Goal: Task Accomplishment & Management: Complete application form

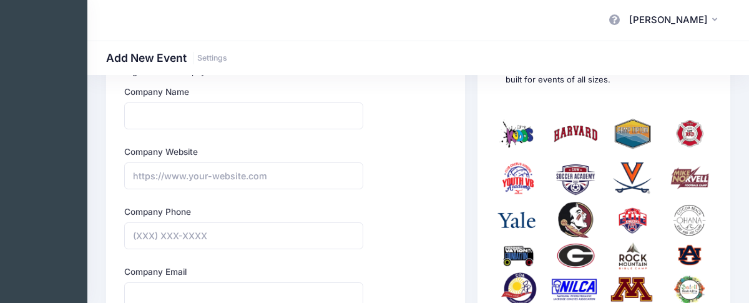
scroll to position [107, 0]
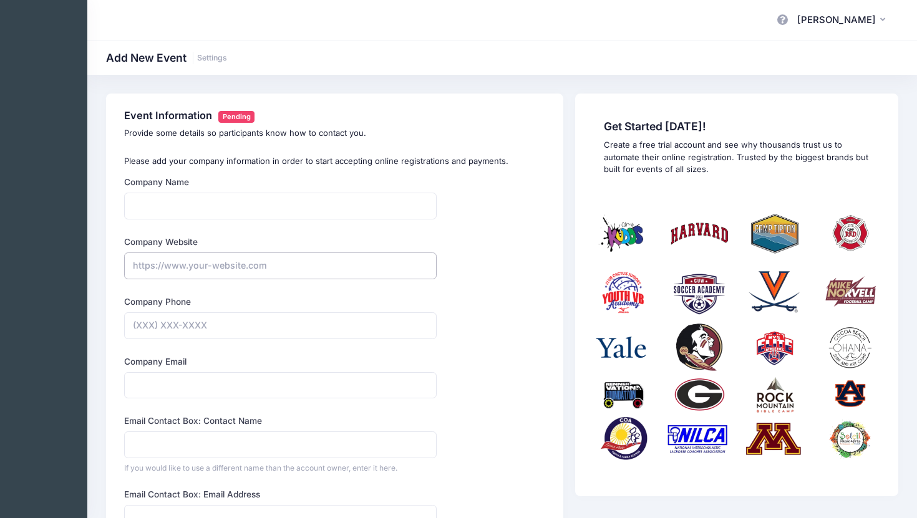
click at [192, 269] on input "Company Website" at bounding box center [280, 266] width 313 height 27
paste input "https://www.facebook.com/profile.php?id=61576844277583"
type input "https://www.facebook.com/profile.php?id=61576844277583"
click at [177, 208] on input "Company Name" at bounding box center [280, 206] width 313 height 27
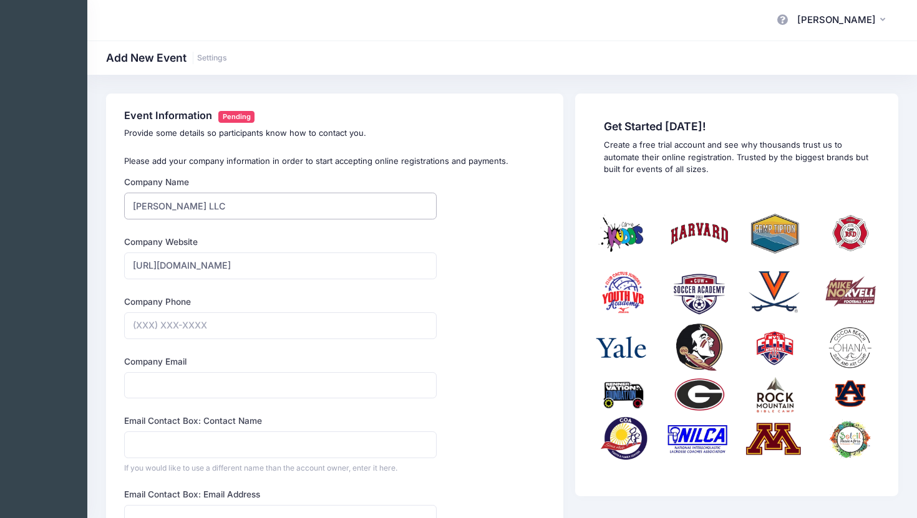
type input "Camp Oliver LLC"
click at [144, 302] on input "Company Phone" at bounding box center [280, 326] width 313 height 27
type input "(706) 224-0259"
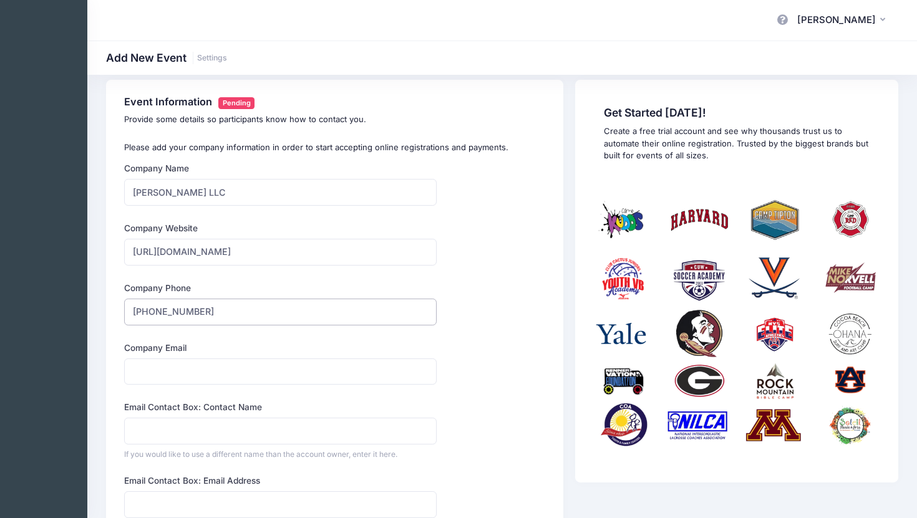
scroll to position [21, 0]
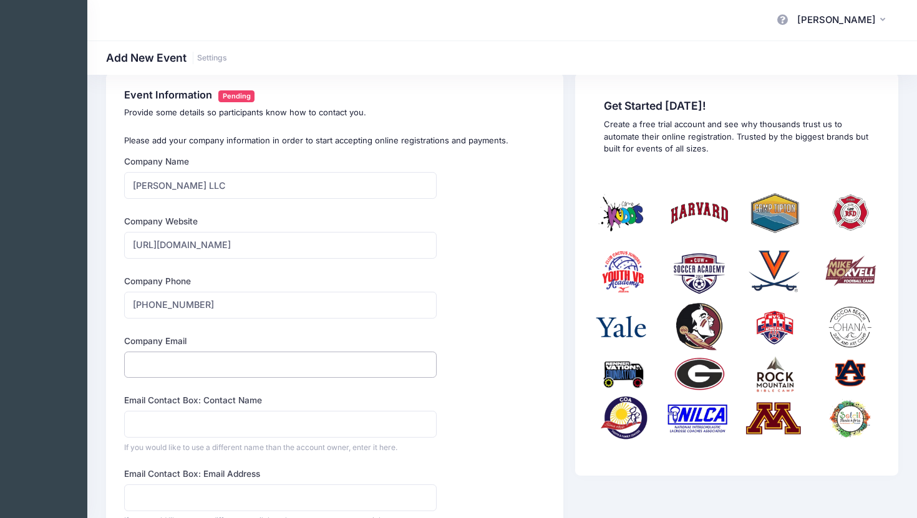
click at [175, 302] on input "Company Email" at bounding box center [280, 365] width 313 height 27
type input "camp_oliverLLC@yahoo.com"
click at [154, 302] on input "Email Contact Box: Contact Name" at bounding box center [280, 424] width 313 height 27
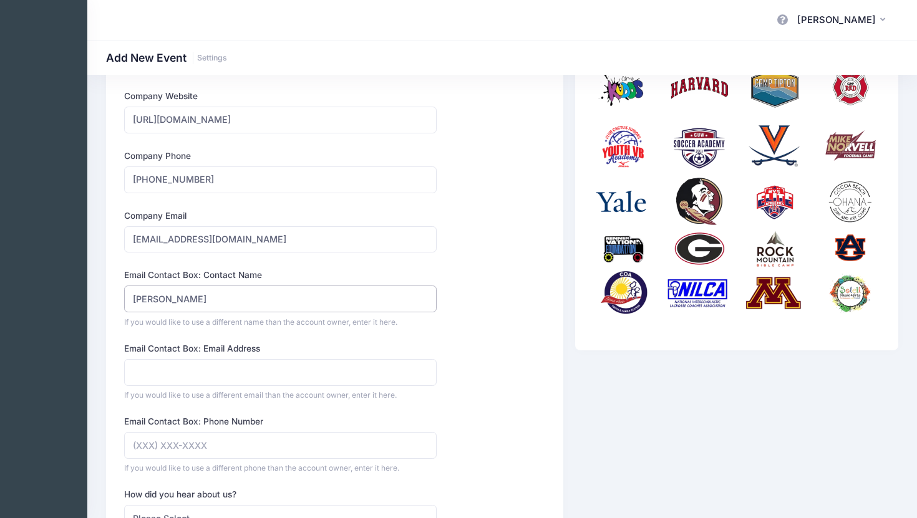
scroll to position [150, 0]
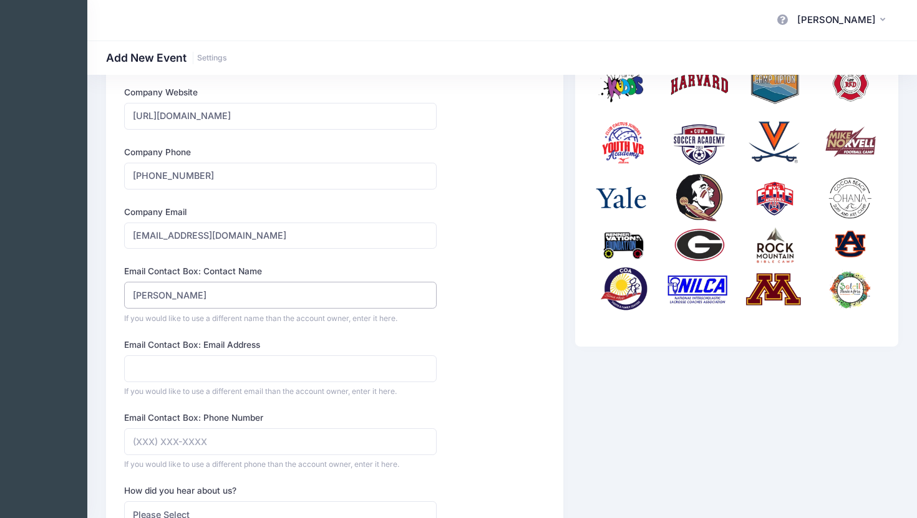
type input "[PERSON_NAME]"
click at [160, 302] on input "Email Contact Box: Email Address" at bounding box center [280, 369] width 313 height 27
type input "o"
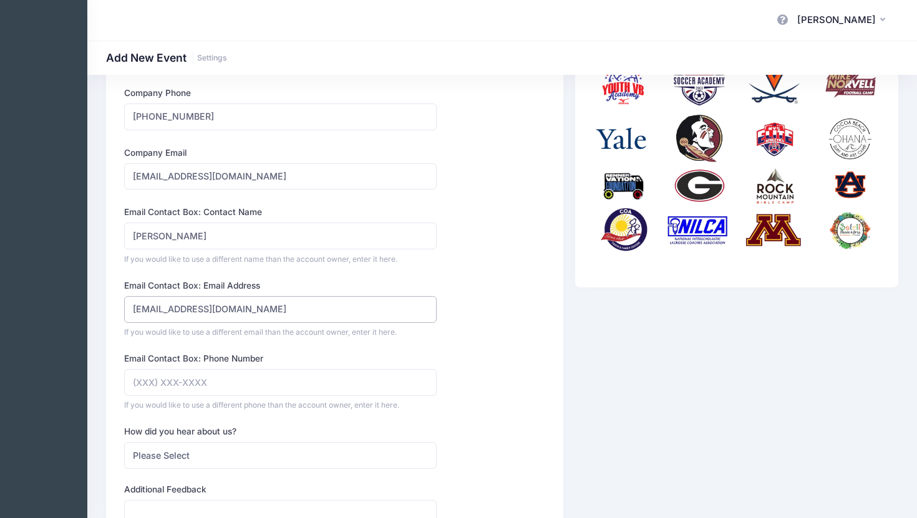
scroll to position [210, 0]
type input "camp_oliverLLC@yahoo.com"
click at [151, 302] on input "Email Contact Box: Phone Number" at bounding box center [280, 382] width 313 height 27
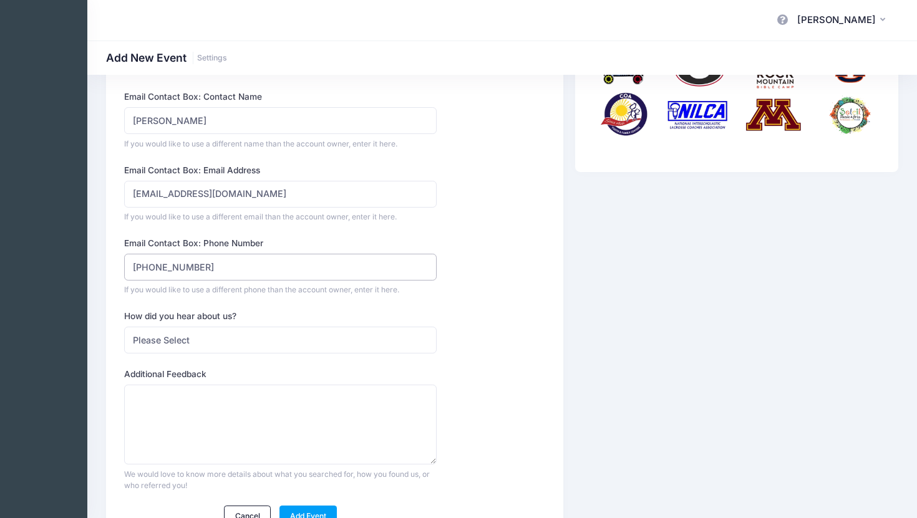
scroll to position [333, 0]
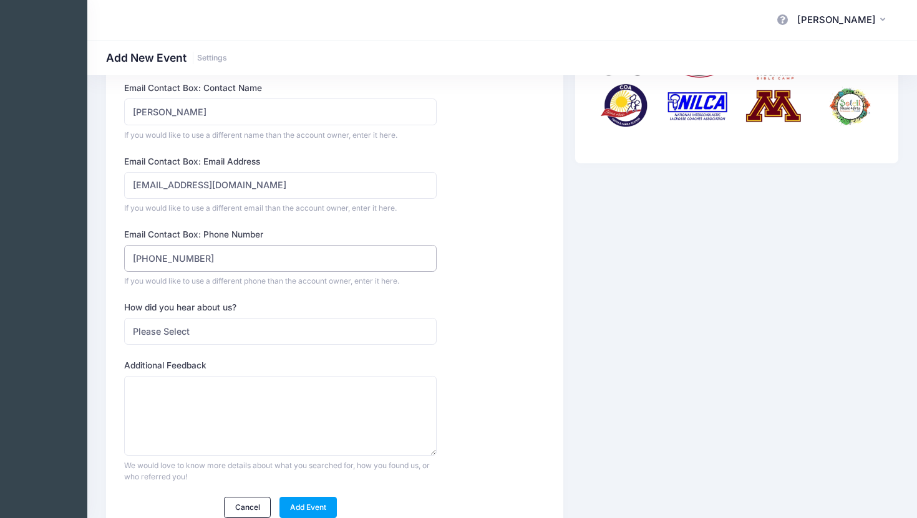
type input "(706) 224-0259"
click at [164, 302] on select "Please Select Web Search Customer Referral Other" at bounding box center [280, 331] width 313 height 27
select select "referral"
click at [124, 302] on select "Please Select Web Search Customer Referral Other" at bounding box center [280, 331] width 313 height 27
click at [155, 302] on textarea "Who referred you?" at bounding box center [280, 416] width 313 height 80
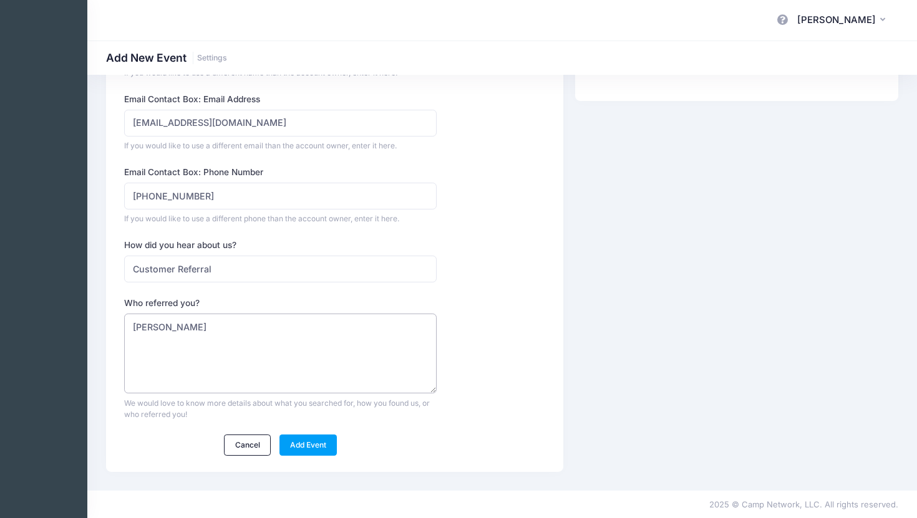
scroll to position [396, 0]
type textarea "Christopher Richards"
click at [305, 302] on link "Add Event" at bounding box center [309, 444] width 58 height 21
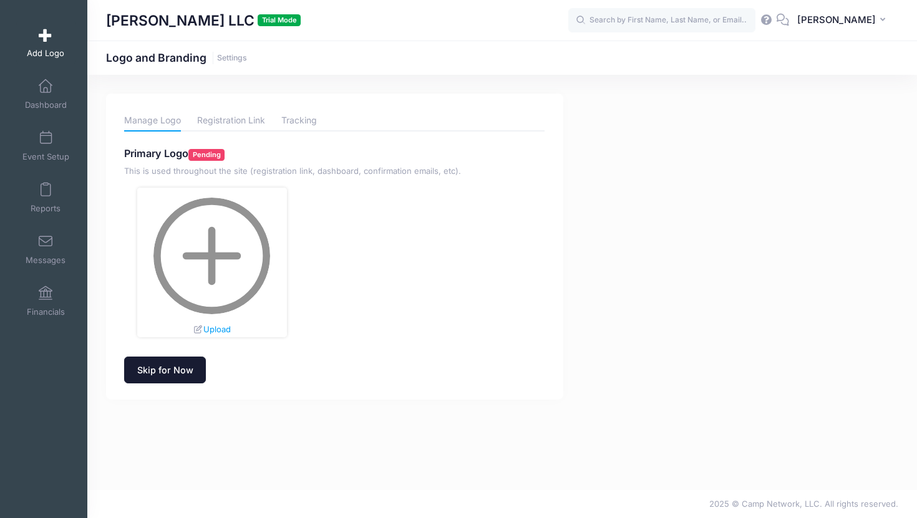
click at [172, 371] on link "Skip for Now" at bounding box center [165, 370] width 82 height 27
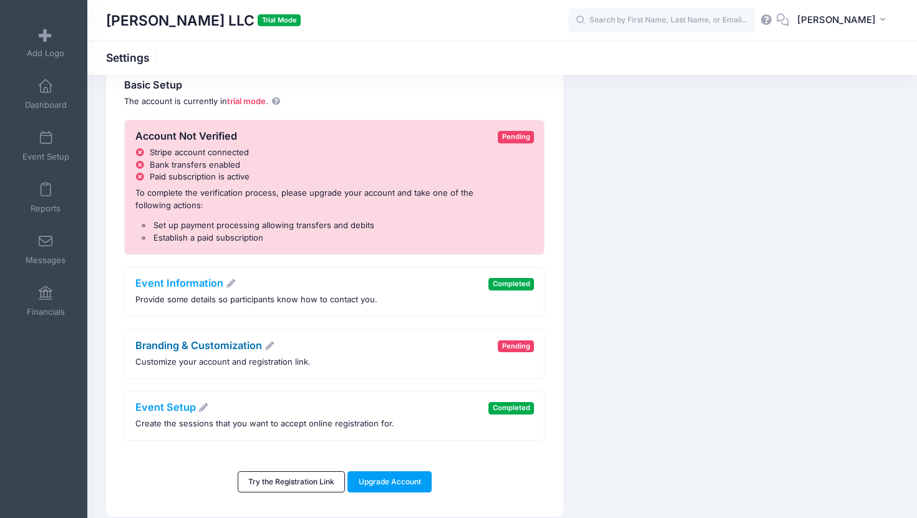
scroll to position [29, 0]
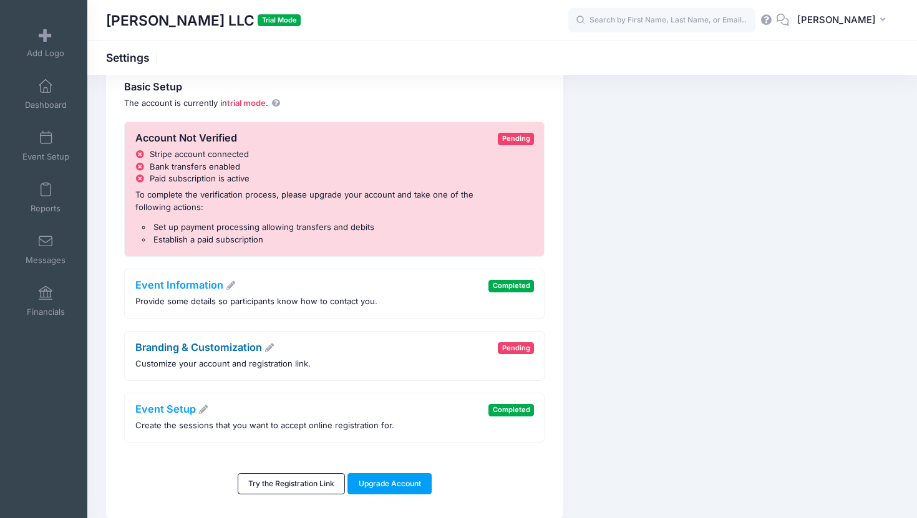
click at [232, 344] on link "Branding & Customization" at bounding box center [205, 347] width 140 height 12
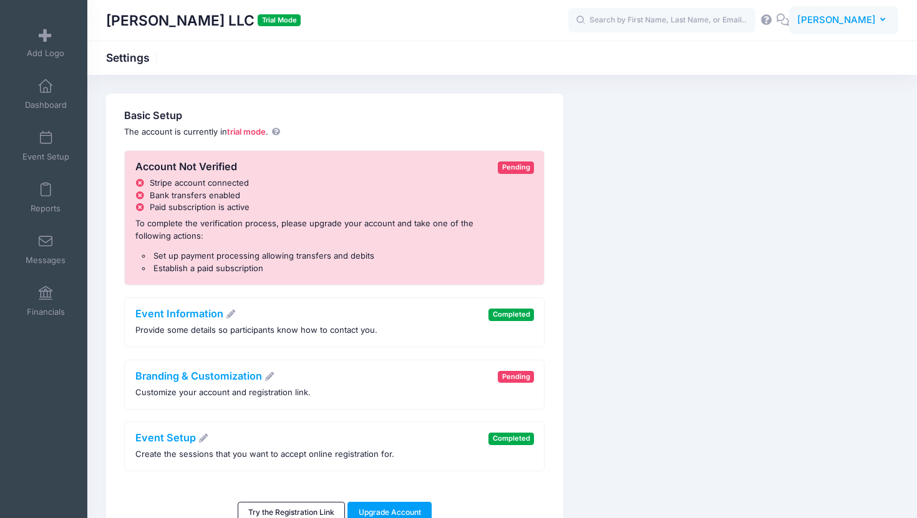
click at [849, 16] on span "[PERSON_NAME]" at bounding box center [836, 20] width 79 height 14
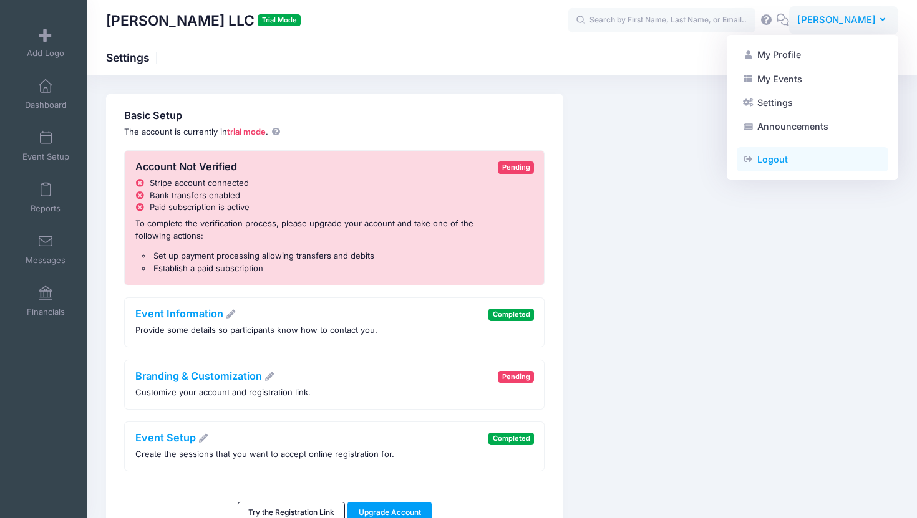
click at [788, 160] on link "Logout" at bounding box center [813, 159] width 152 height 24
